Goal: Feedback & Contribution: Submit feedback/report problem

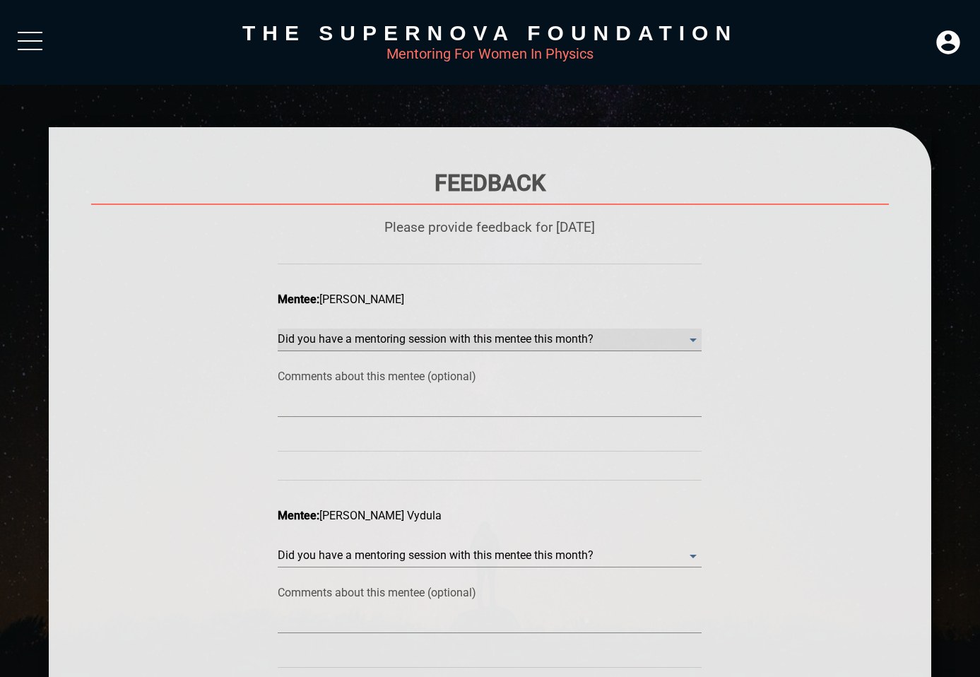
click at [479, 339] on month\? "​" at bounding box center [490, 340] width 424 height 23
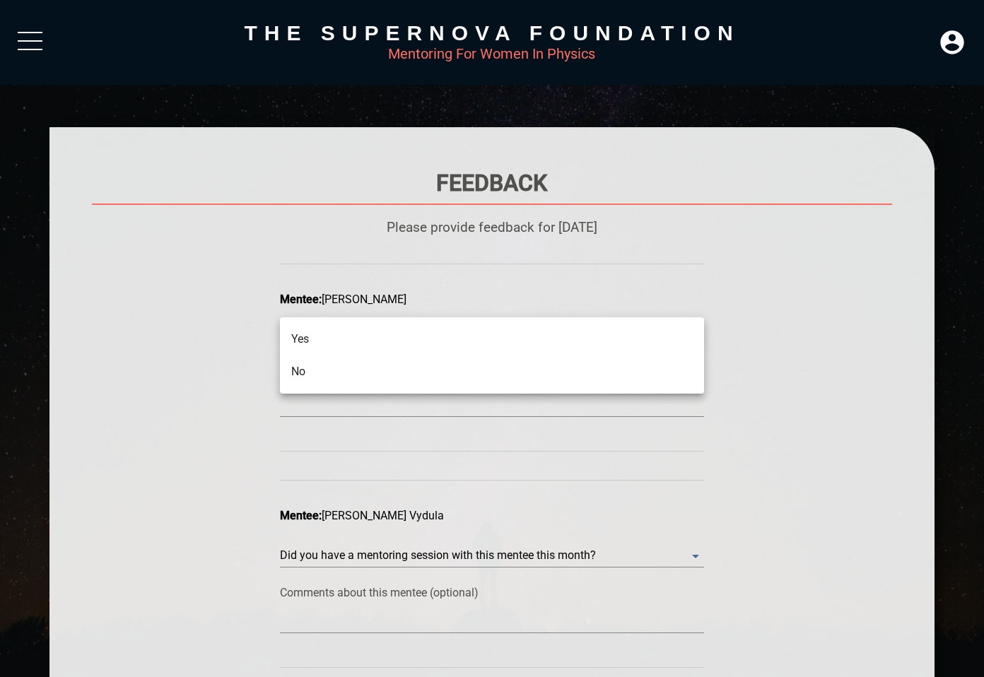
click at [471, 365] on li "No" at bounding box center [492, 372] width 424 height 33
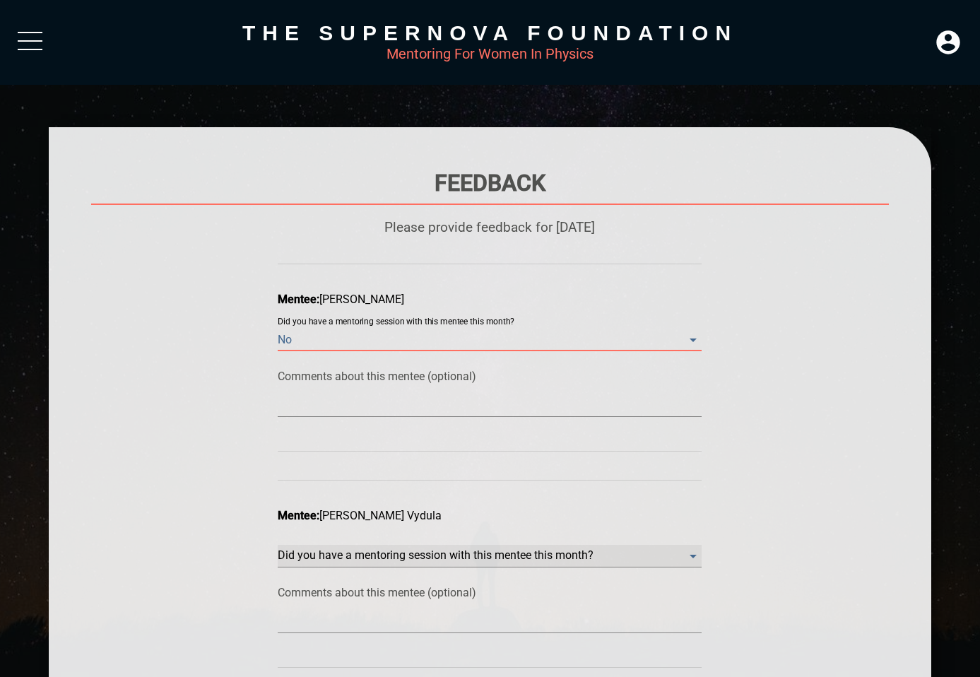
click at [446, 351] on month\? "​" at bounding box center [490, 340] width 424 height 23
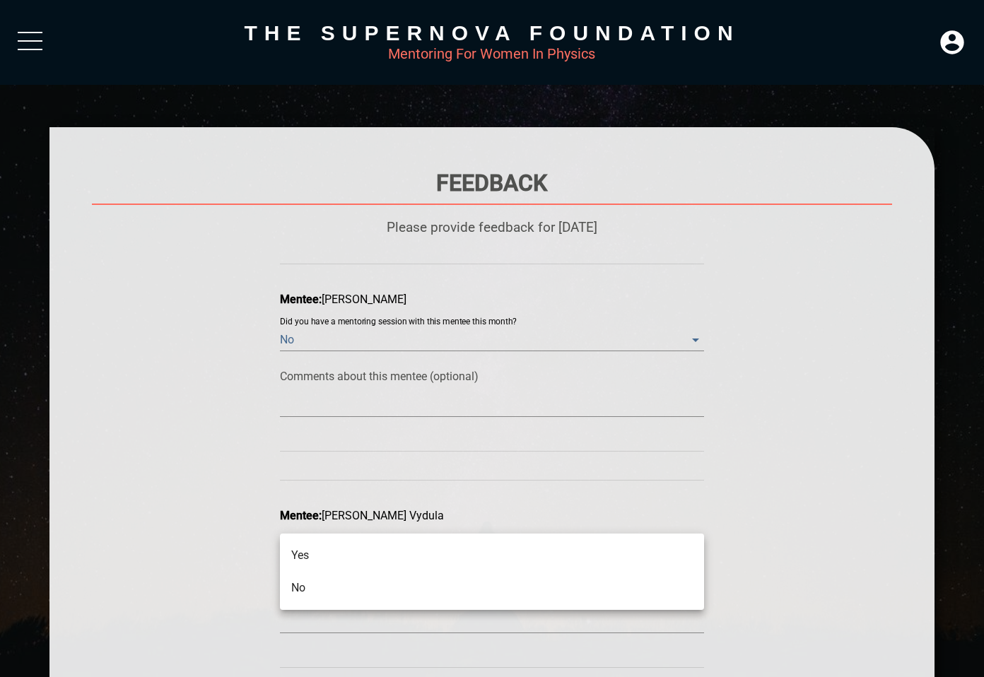
click at [436, 589] on li "No" at bounding box center [492, 588] width 424 height 33
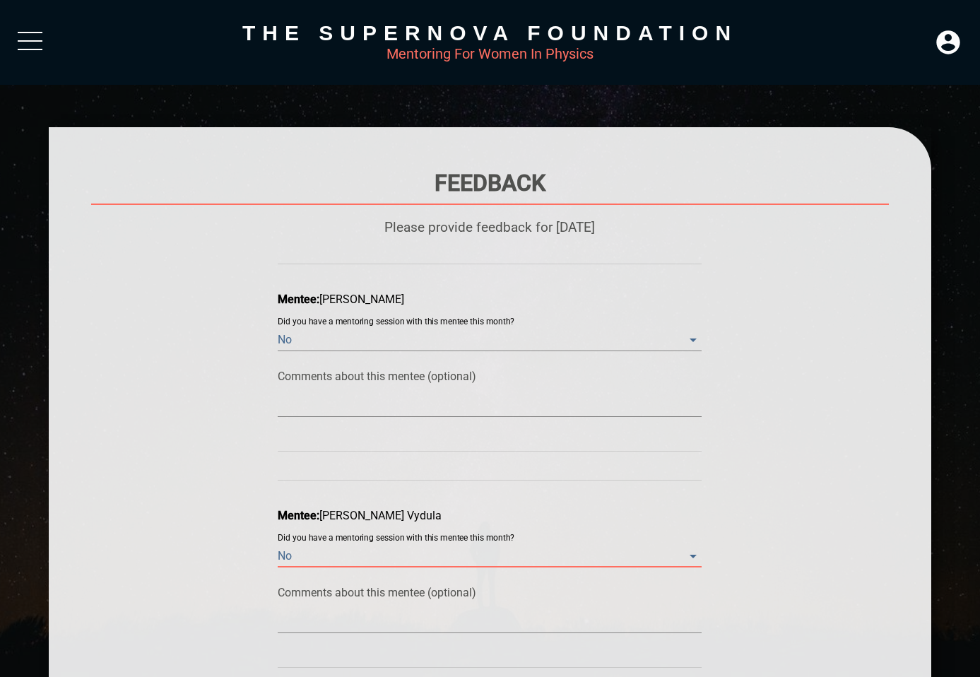
click at [216, 534] on div "Feedback Please provide feedback for [DATE] [PERSON_NAME]: [PERSON_NAME] Did yo…" at bounding box center [489, 454] width 797 height 569
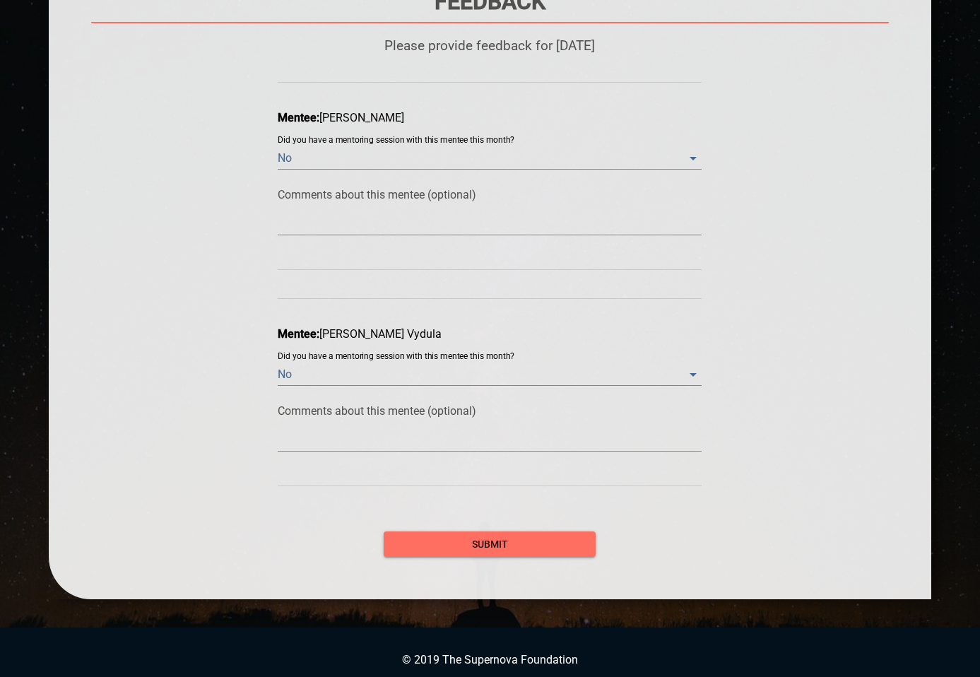
scroll to position [192, 0]
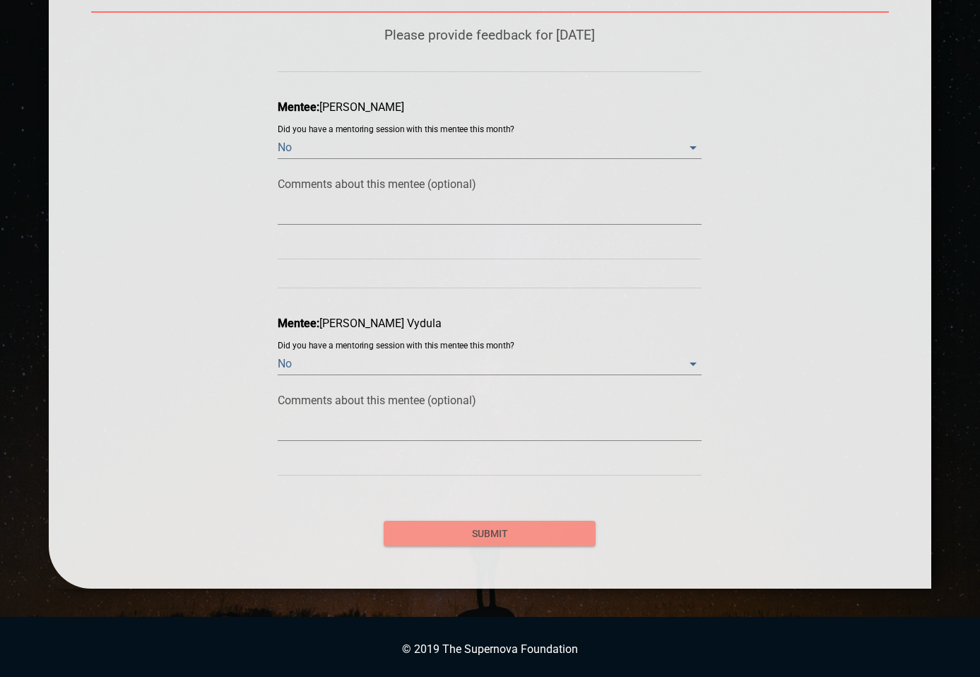
click at [450, 534] on span "submit" at bounding box center [489, 534] width 189 height 18
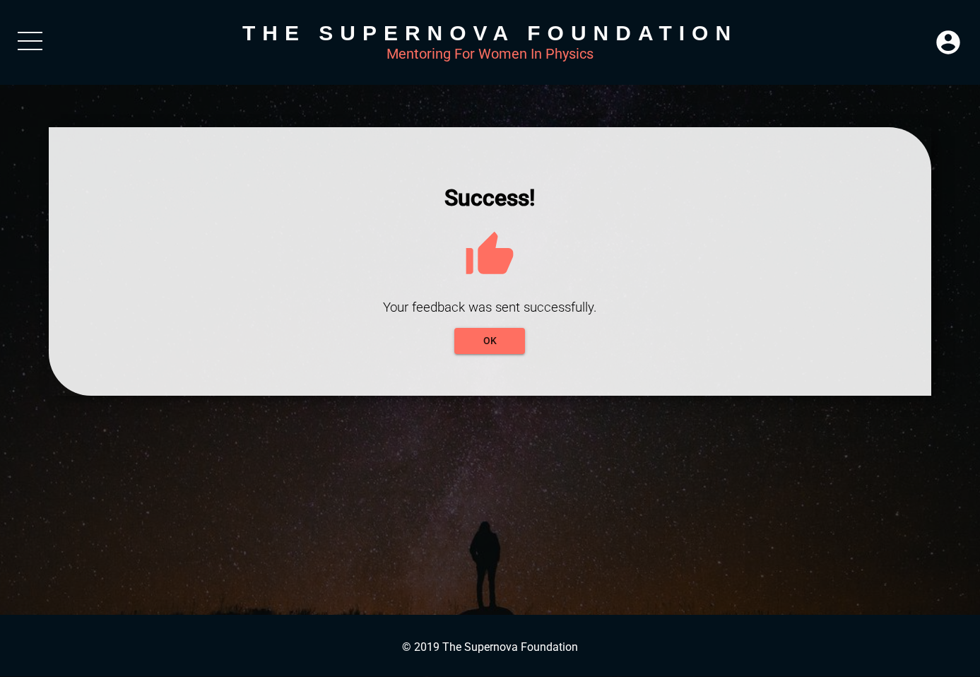
scroll to position [0, 0]
click at [509, 339] on span "OK" at bounding box center [492, 341] width 48 height 18
